Goal: Information Seeking & Learning: Learn about a topic

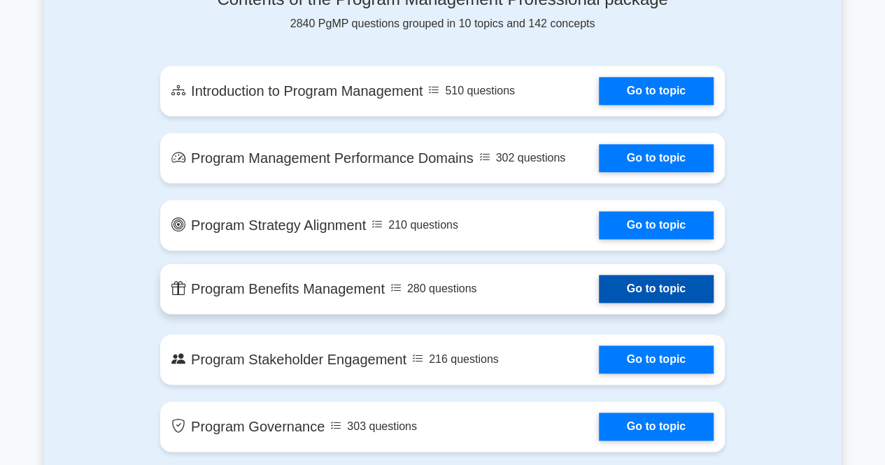
scroll to position [630, 0]
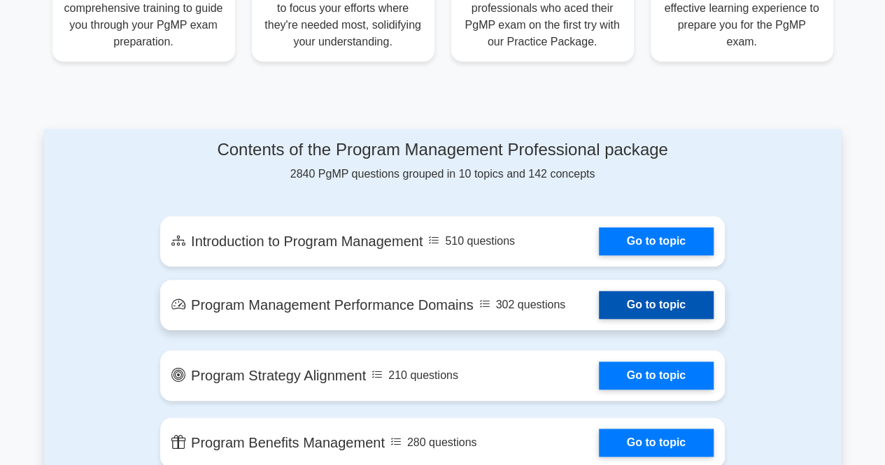
click at [682, 313] on link "Go to topic" at bounding box center [656, 305] width 115 height 28
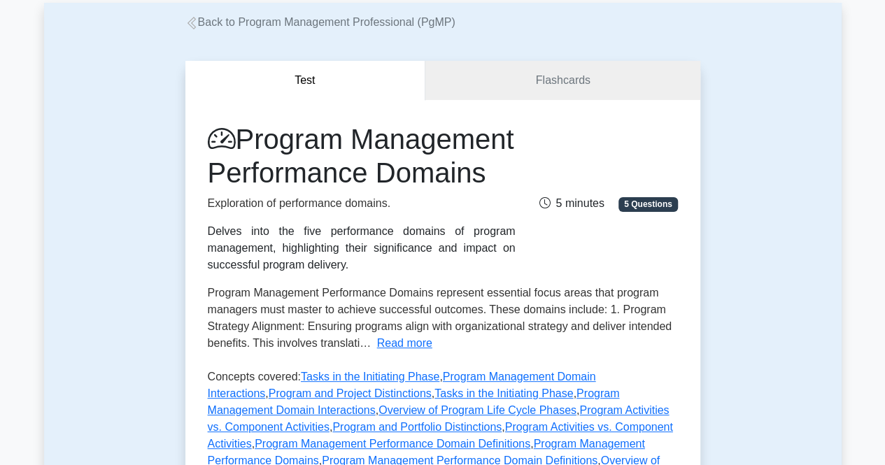
scroll to position [70, 0]
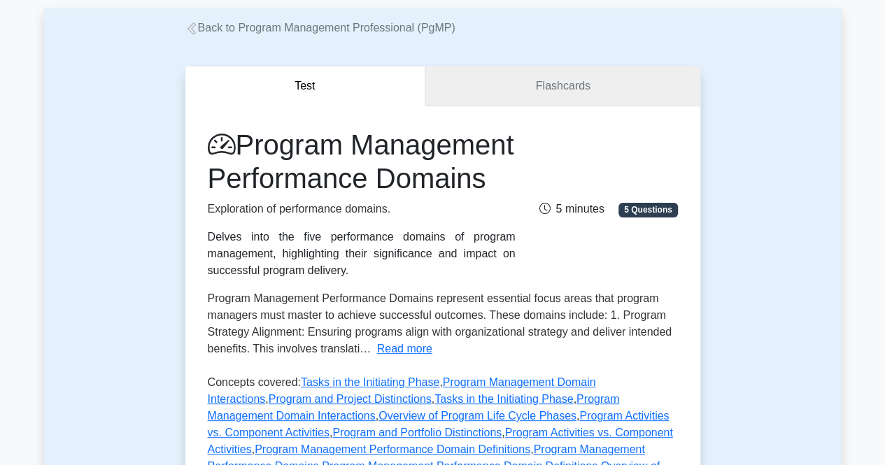
click at [547, 104] on link "Flashcards" at bounding box center [563, 86] width 274 height 40
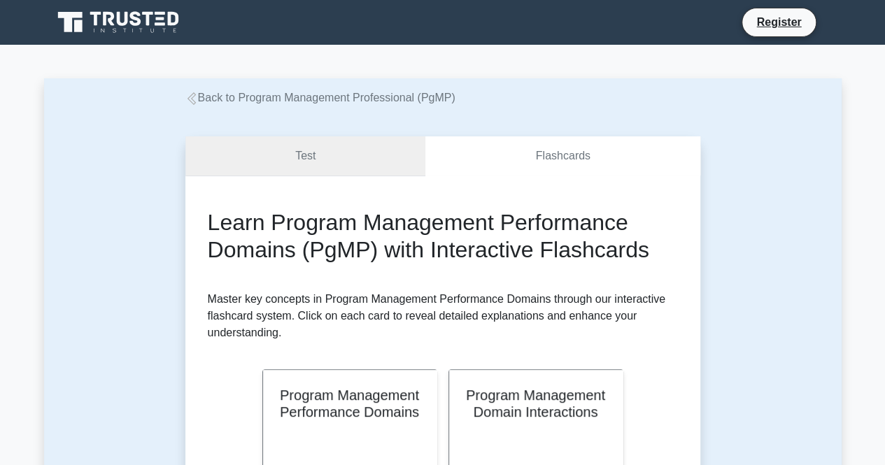
click at [307, 170] on link "Test" at bounding box center [305, 156] width 241 height 40
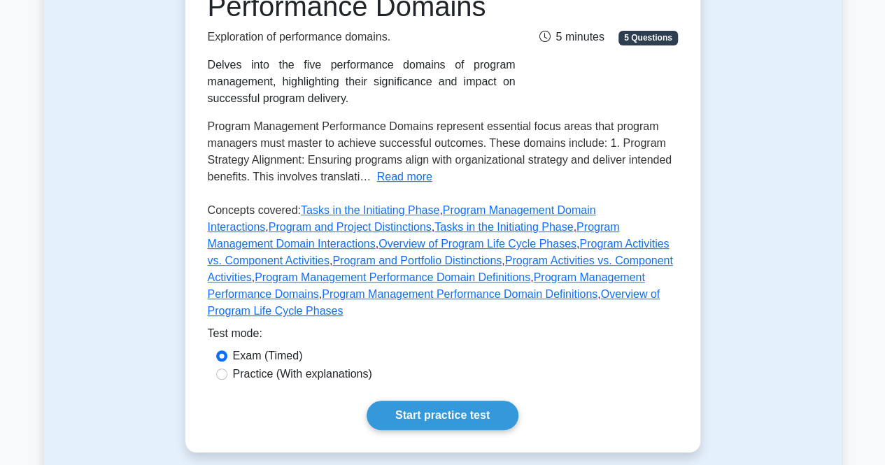
scroll to position [420, 0]
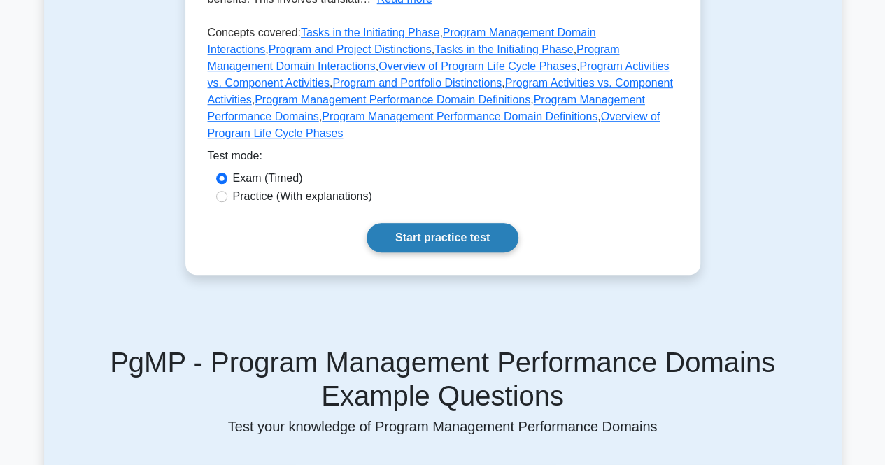
click at [433, 253] on link "Start practice test" at bounding box center [443, 237] width 152 height 29
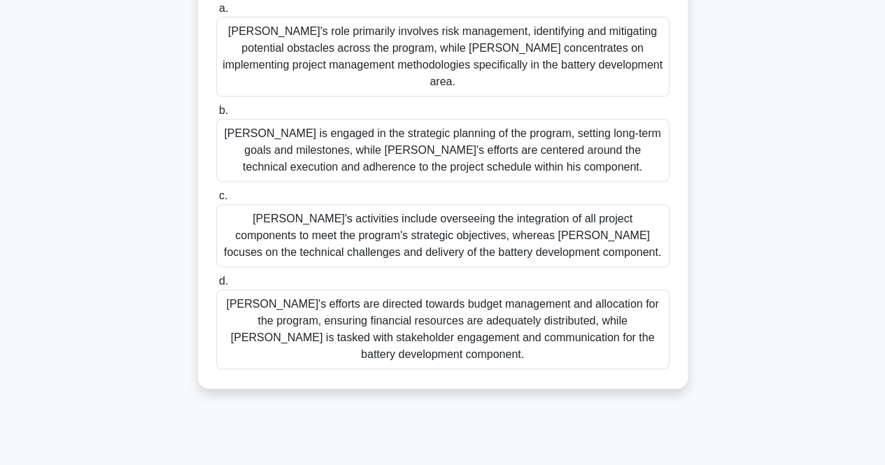
scroll to position [280, 0]
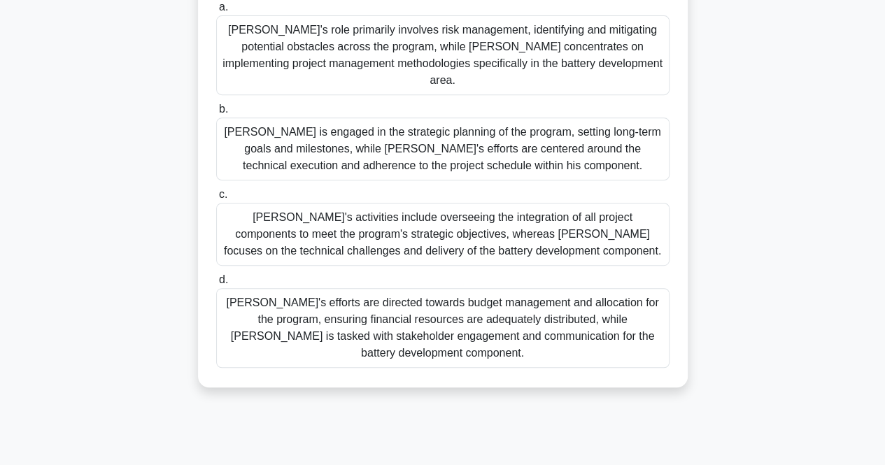
click at [474, 209] on div "Sarah's activities include overseeing the integration of all project components…" at bounding box center [443, 234] width 454 height 63
click at [216, 199] on input "c. Sarah's activities include overseeing the integration of all project compone…" at bounding box center [216, 194] width 0 height 9
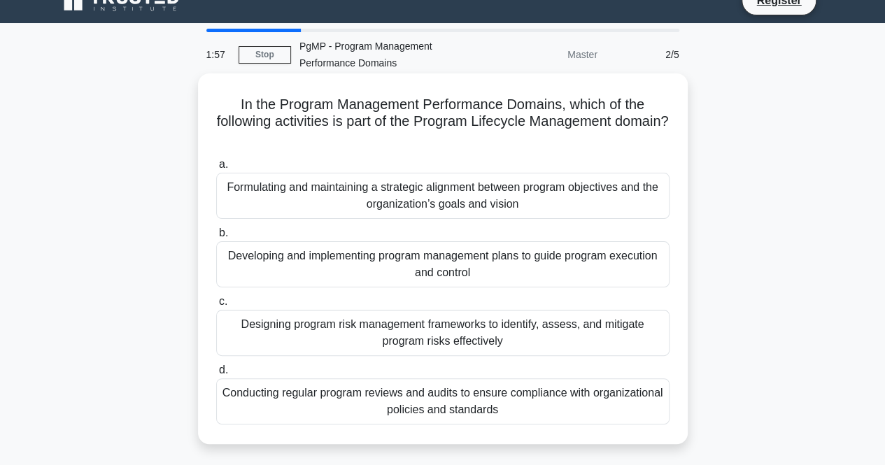
scroll to position [0, 0]
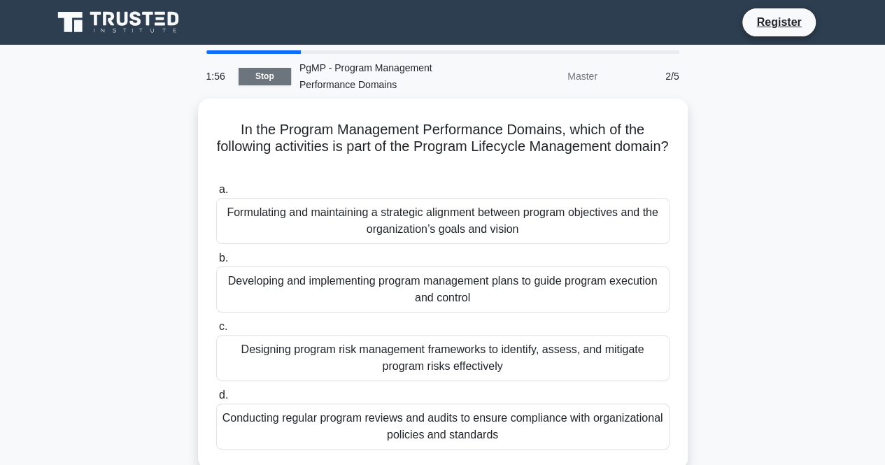
click at [276, 78] on link "Stop" at bounding box center [265, 76] width 52 height 17
